Goal: Transaction & Acquisition: Purchase product/service

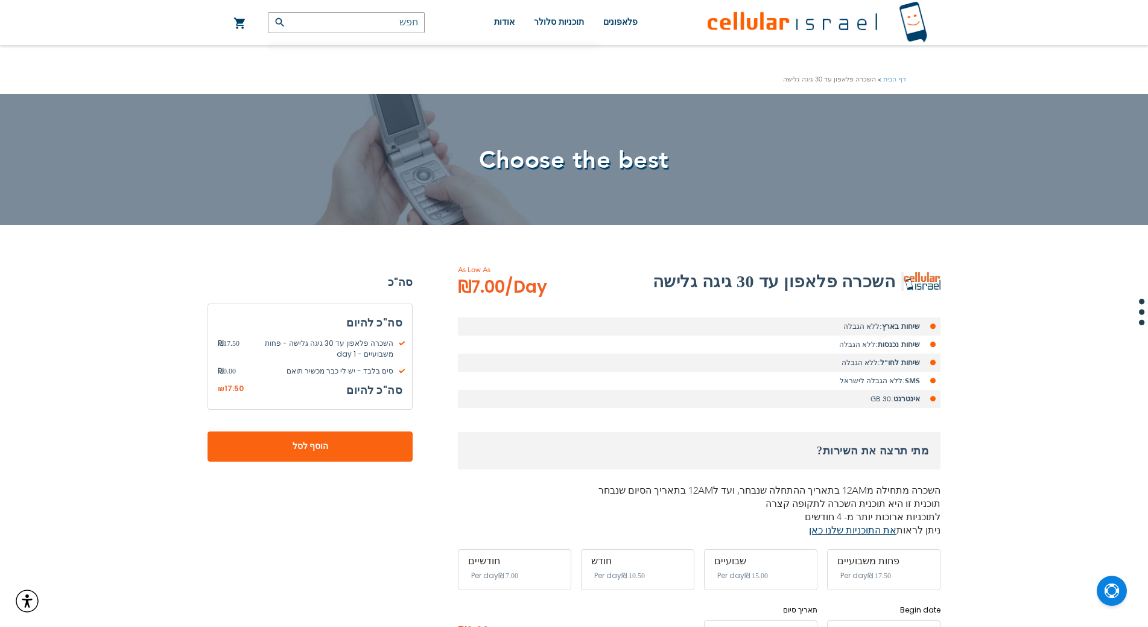
scroll to position [60, 0]
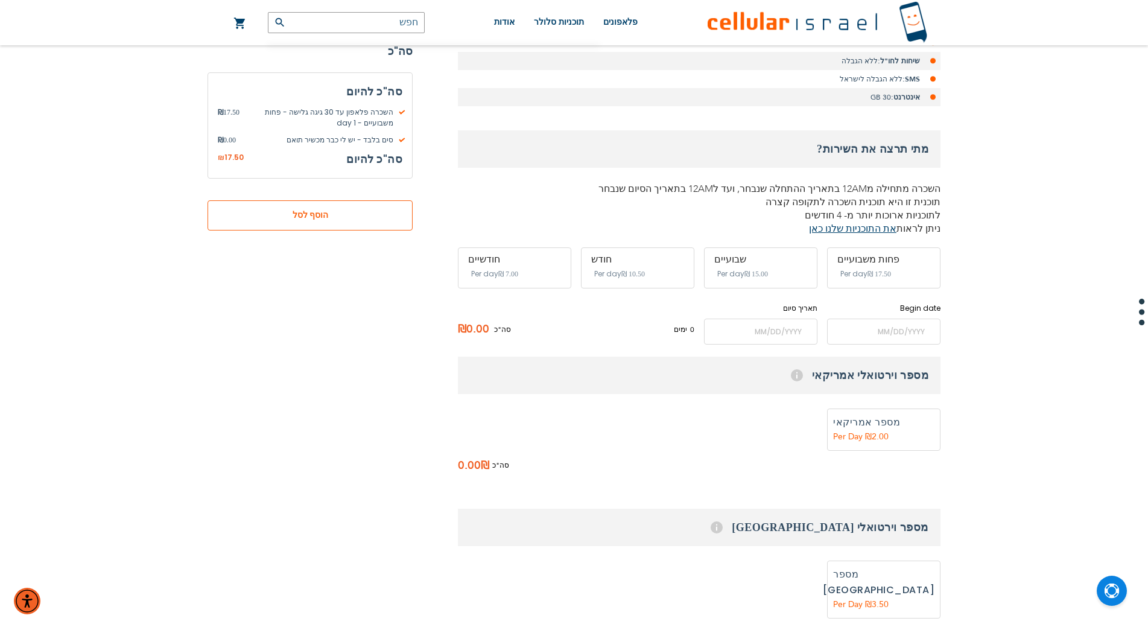
click at [338, 213] on span "הוסף לסל" at bounding box center [309, 215] width 125 height 13
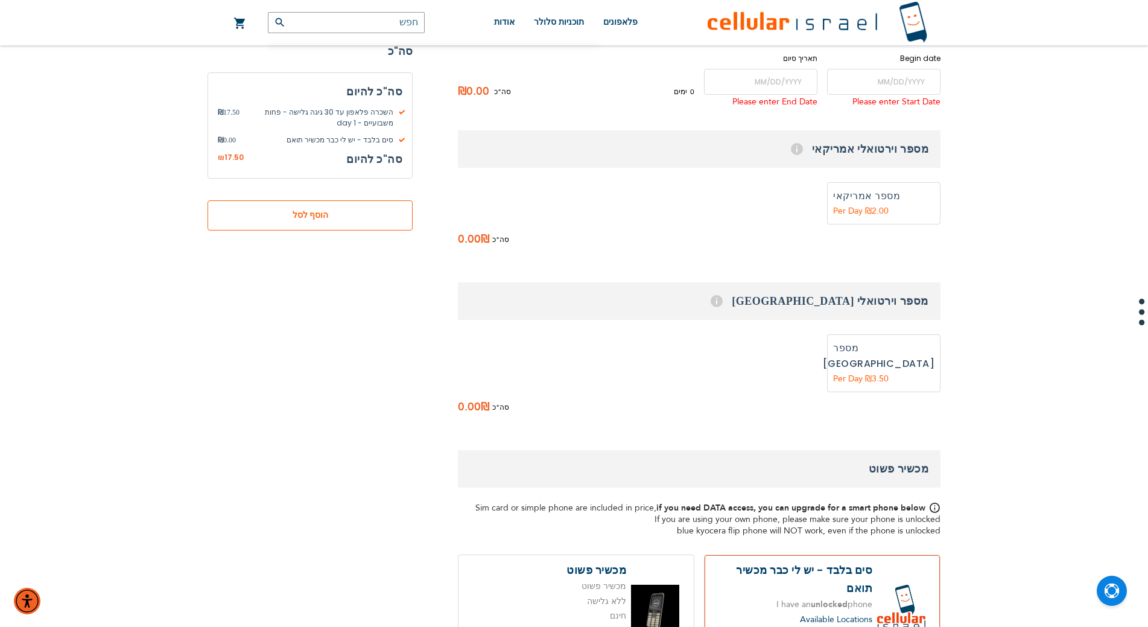
scroll to position [555, 0]
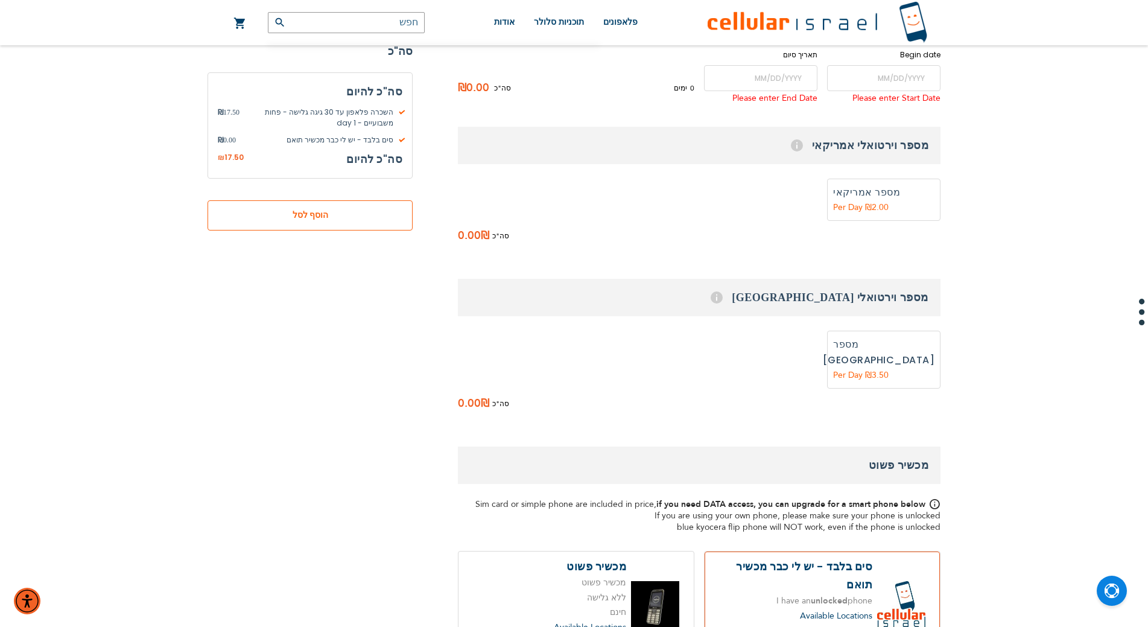
click at [338, 212] on span "הוסף לסל" at bounding box center [309, 215] width 125 height 13
click at [239, 24] on link "העגלה שלי" at bounding box center [239, 23] width 13 height 14
drag, startPoint x: 312, startPoint y: 213, endPoint x: 312, endPoint y: 203, distance: 10.9
click at [312, 210] on span "הוסף לסל" at bounding box center [309, 215] width 125 height 13
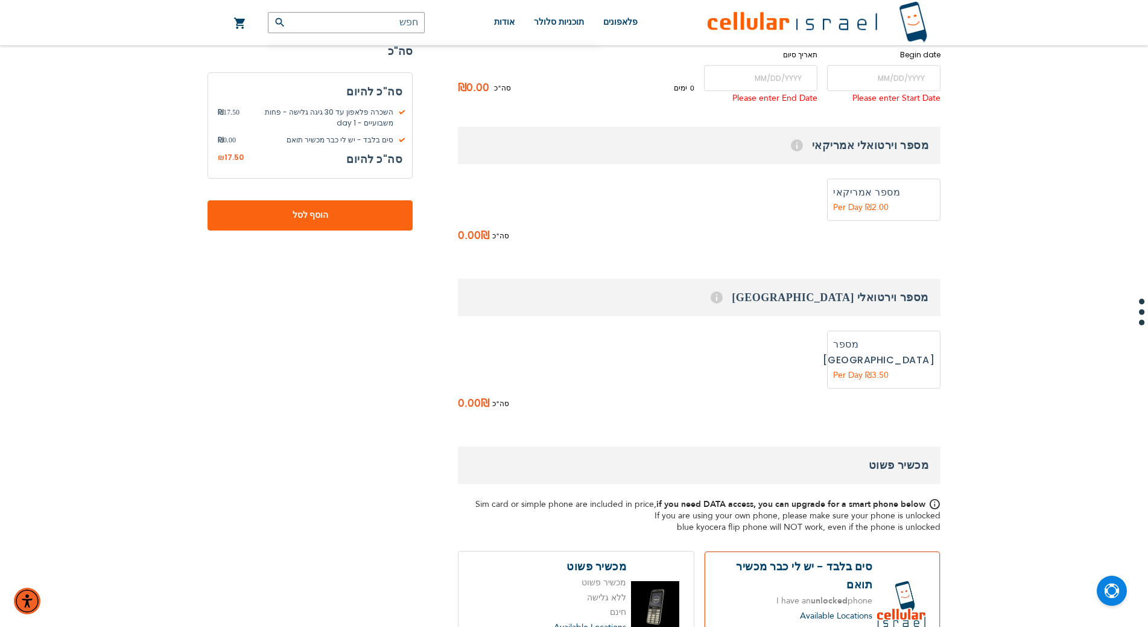
click at [306, 124] on span "השכרה פלאפון עד 30 גיגה גלישה - פחות משבועיים - 1 day" at bounding box center [320, 118] width 163 height 22
click at [305, 115] on span "השכרה פלאפון עד 30 גיגה גלישה - פחות משבועיים - 1 day" at bounding box center [320, 118] width 163 height 22
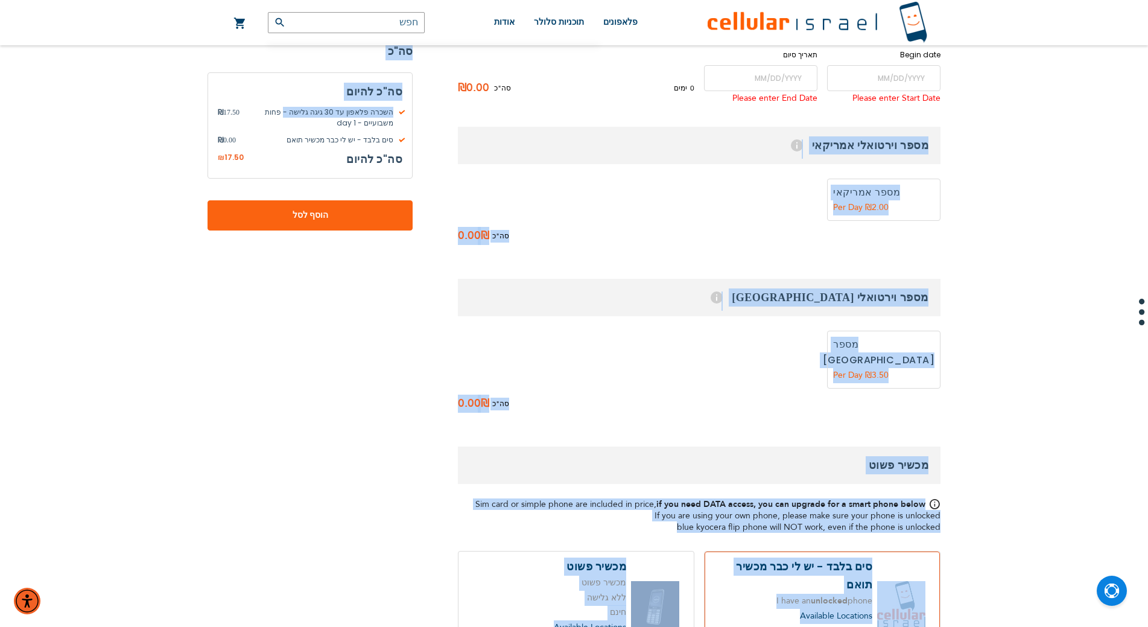
drag, startPoint x: 305, startPoint y: 115, endPoint x: 433, endPoint y: 107, distance: 128.1
click at [433, 107] on form "השכרה פלאפון עד 30 גיגה גלישה As Low As ₪7.00 /Day שיחות בארץ: ללא הגבלה שיחות …" at bounding box center [573, 547] width 733 height 1677
drag, startPoint x: 314, startPoint y: 220, endPoint x: 315, endPoint y: 209, distance: 10.9
click at [314, 220] on span "הוסף לסל" at bounding box center [309, 215] width 125 height 13
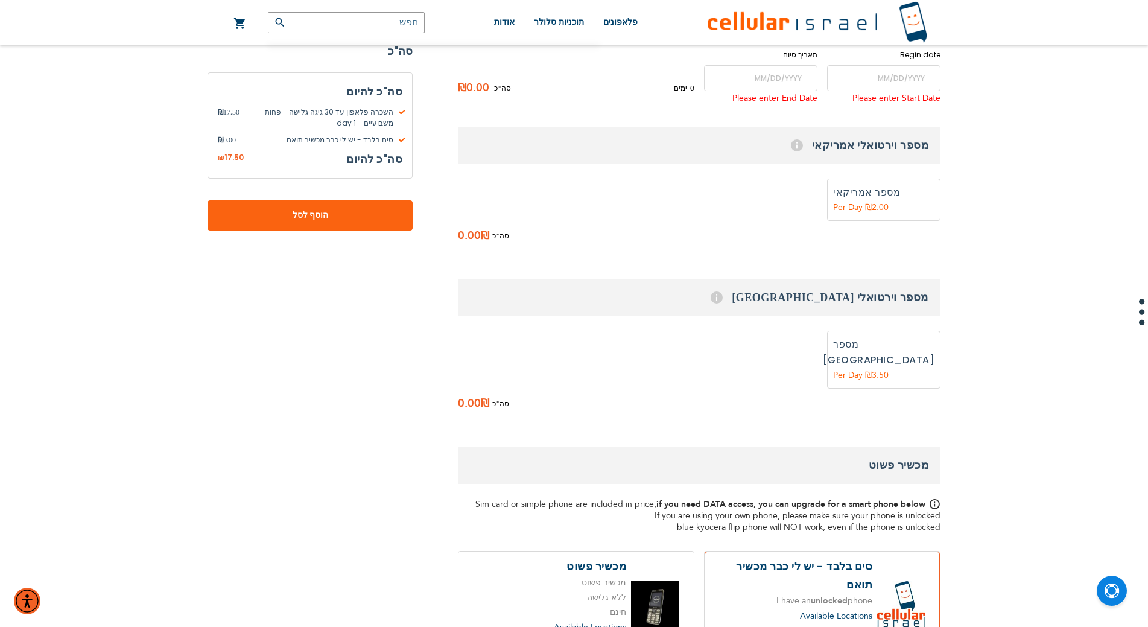
click at [220, 103] on div "השכרה פלאפון עד 30 גיגה גלישה - פחות משבועיים - 1 day ₪ 17.50 סים בלבד - יש לי …" at bounding box center [310, 123] width 185 height 45
